Goal: Find specific page/section: Find specific page/section

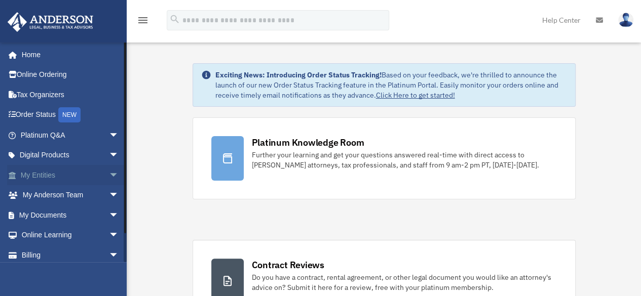
click at [109, 174] on span "arrow_drop_down" at bounding box center [119, 175] width 20 height 21
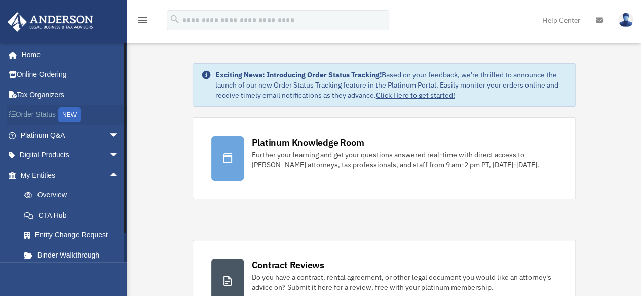
click at [89, 117] on link "Order Status NEW" at bounding box center [70, 115] width 127 height 21
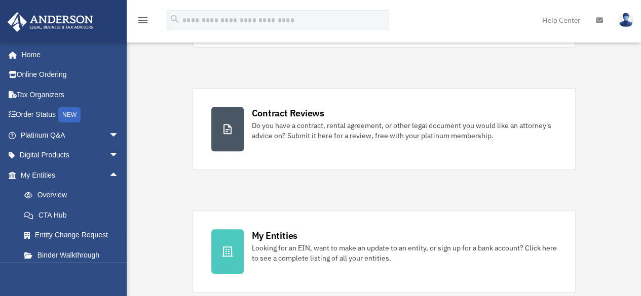
scroll to position [253, 0]
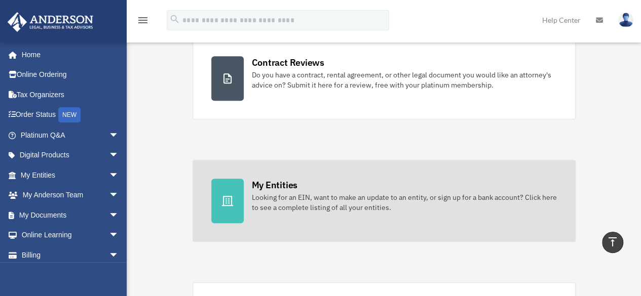
scroll to position [253, 0]
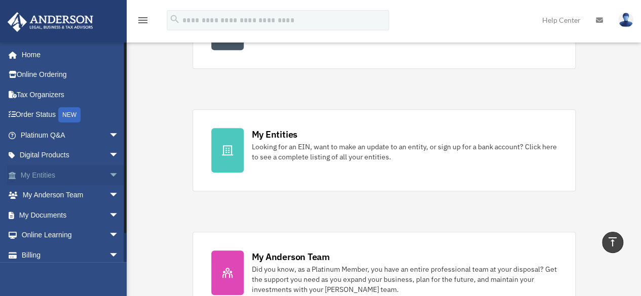
click at [109, 175] on span "arrow_drop_down" at bounding box center [119, 175] width 20 height 21
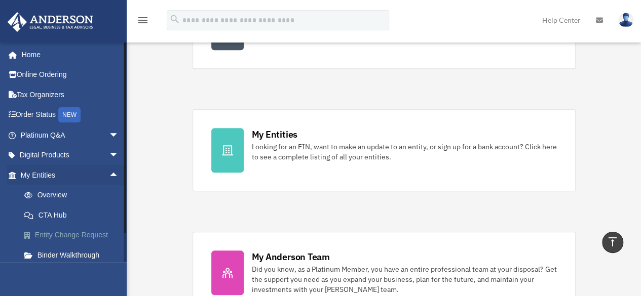
click at [87, 233] on link "Entity Change Request" at bounding box center [74, 235] width 120 height 20
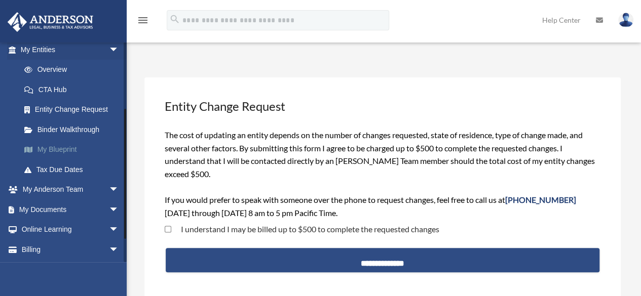
scroll to position [145, 0]
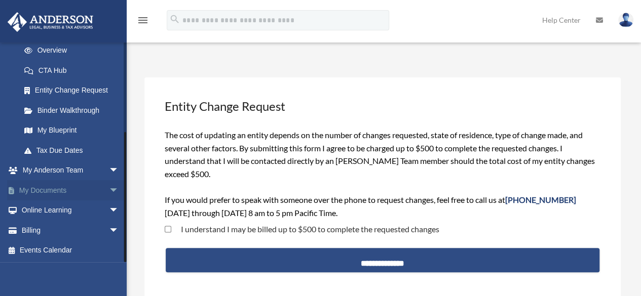
click at [109, 185] on span "arrow_drop_down" at bounding box center [119, 190] width 20 height 21
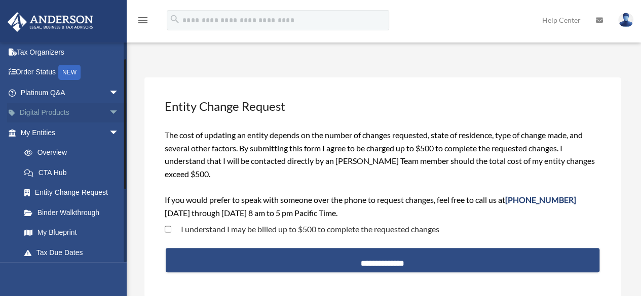
scroll to position [0, 0]
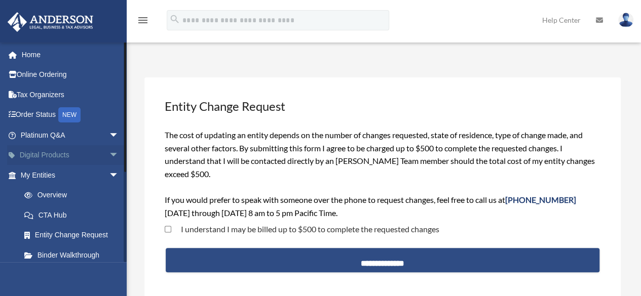
click at [109, 154] on span "arrow_drop_down" at bounding box center [119, 155] width 20 height 21
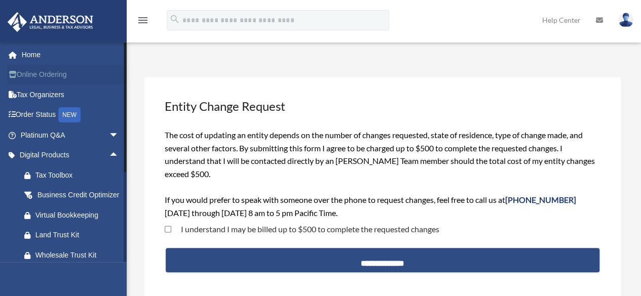
click at [34, 74] on link "Online Ordering" at bounding box center [70, 75] width 127 height 20
